Goal: Information Seeking & Learning: Learn about a topic

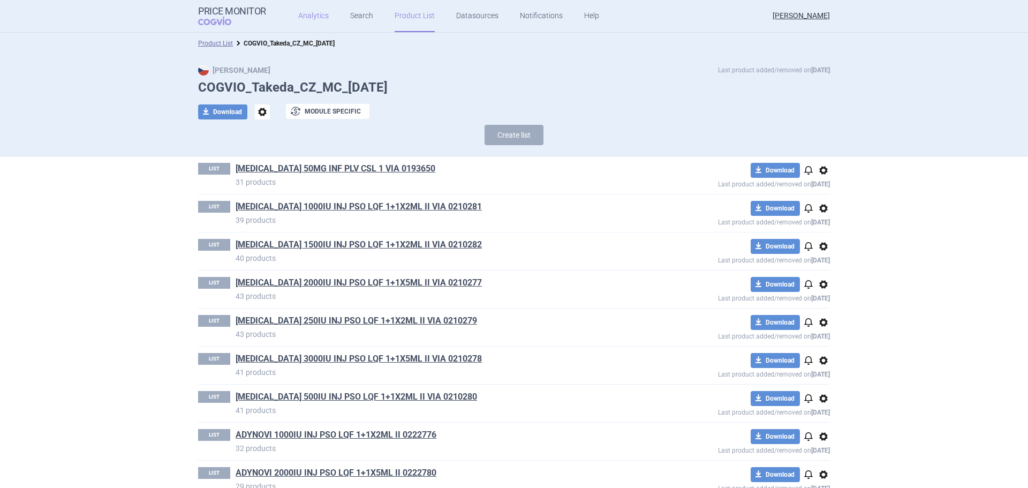
click at [307, 23] on link "Analytics" at bounding box center [313, 16] width 31 height 32
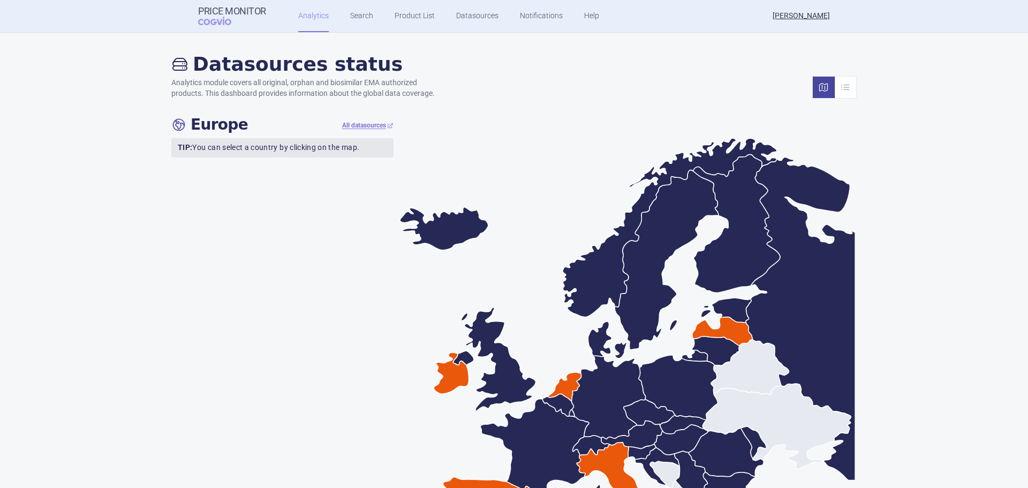
scroll to position [214, 0]
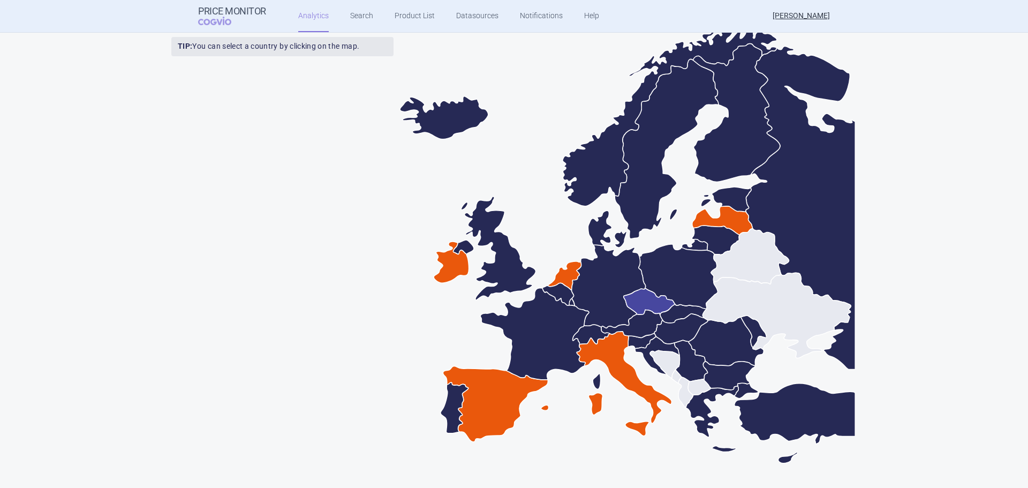
click at [643, 304] on icon at bounding box center [649, 301] width 51 height 27
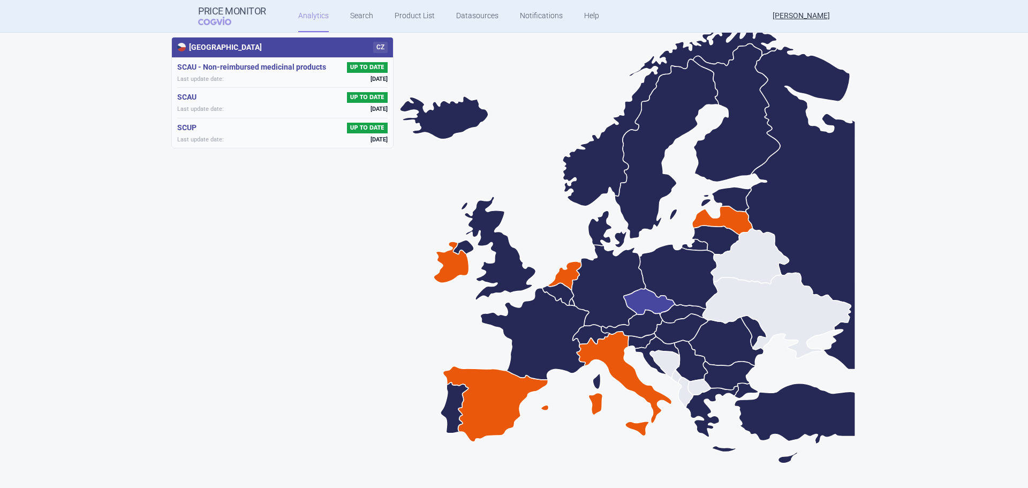
click at [315, 267] on div "Czech Republic CZ SCAU - Non-reimbursed medicinal products UP TO DATE Last upda…" at bounding box center [285, 247] width 229 height 441
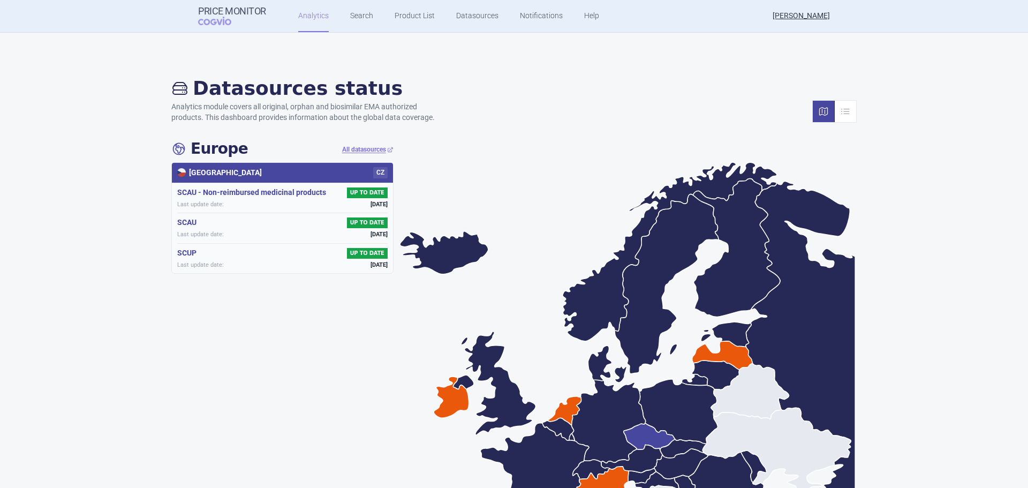
scroll to position [0, 0]
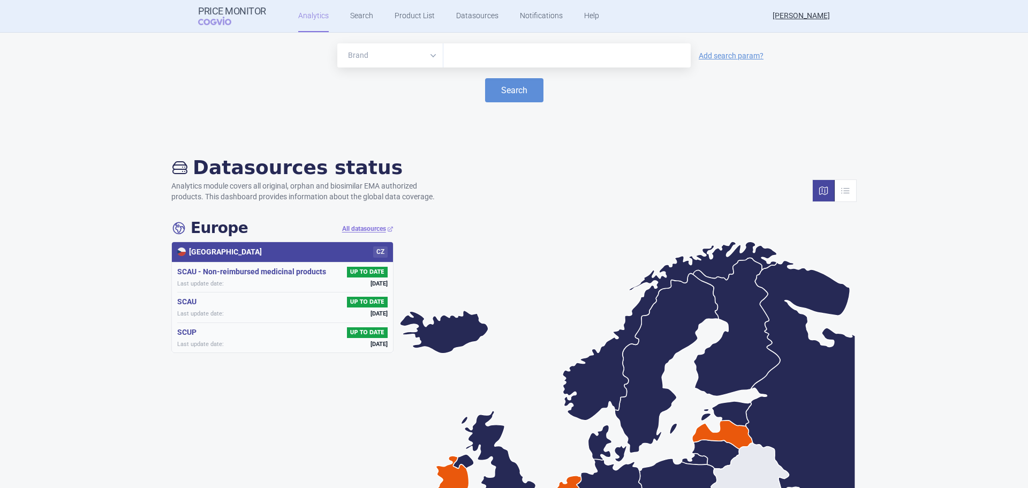
click at [481, 251] on icon at bounding box center [628, 461] width 457 height 441
drag, startPoint x: 497, startPoint y: 289, endPoint x: 500, endPoint y: 301, distance: 12.7
click at [500, 301] on icon at bounding box center [628, 461] width 457 height 441
click at [313, 17] on link "Analytics" at bounding box center [313, 16] width 31 height 32
click at [227, 6] on strong "Price Monitor" at bounding box center [232, 11] width 68 height 11
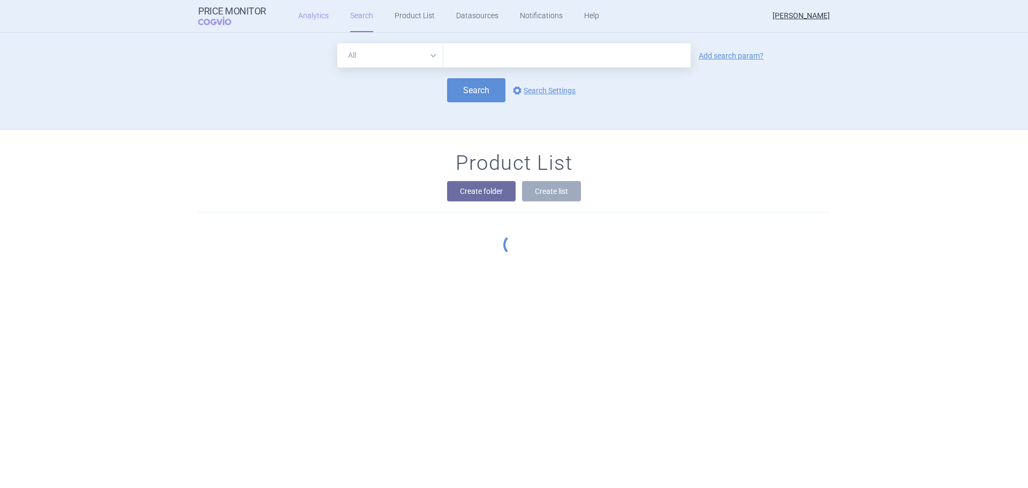
click at [312, 16] on link "Analytics" at bounding box center [313, 16] width 31 height 32
